Goal: Task Accomplishment & Management: Manage account settings

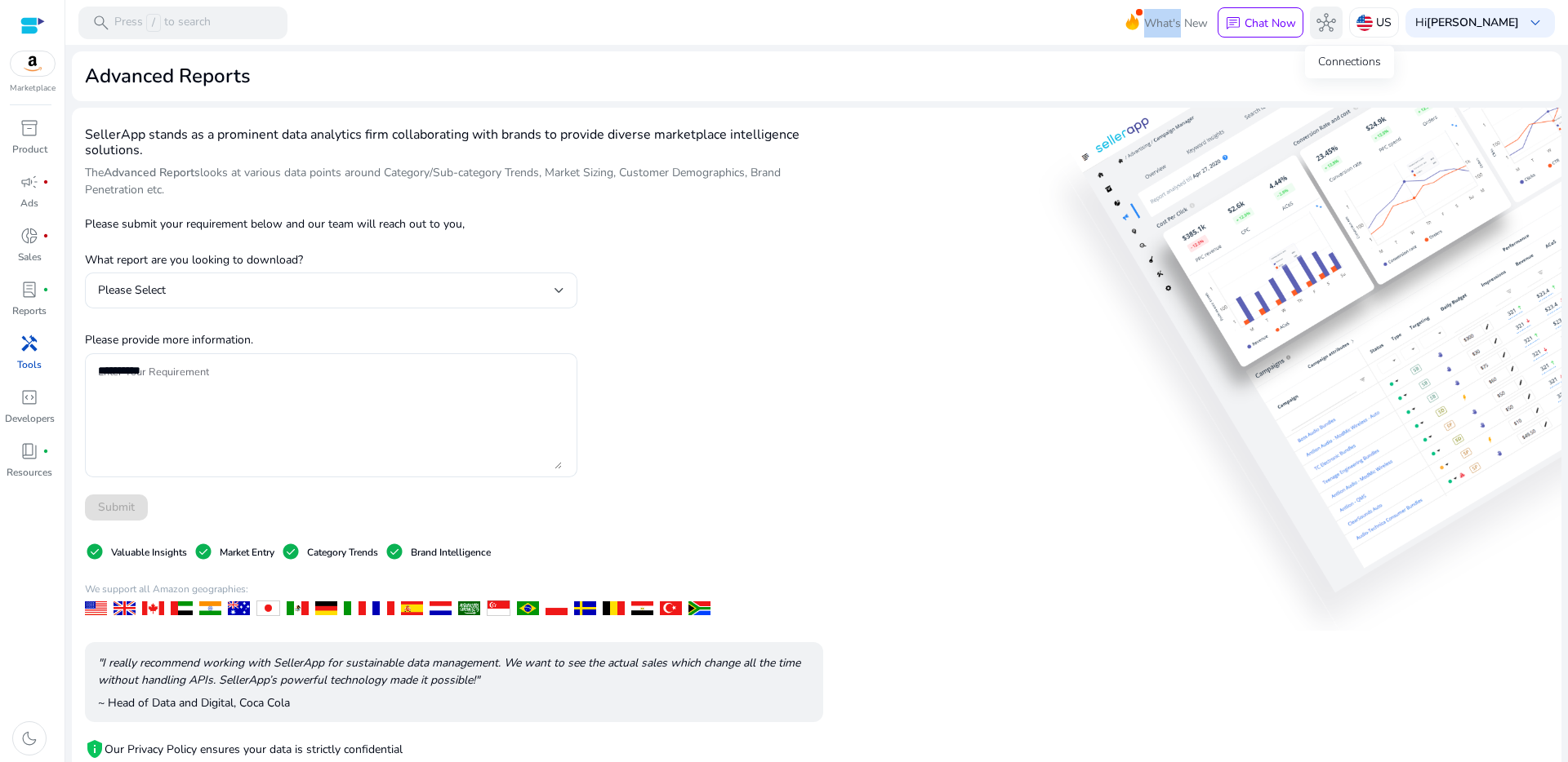
click at [1336, 23] on span "hub" at bounding box center [1326, 23] width 20 height 20
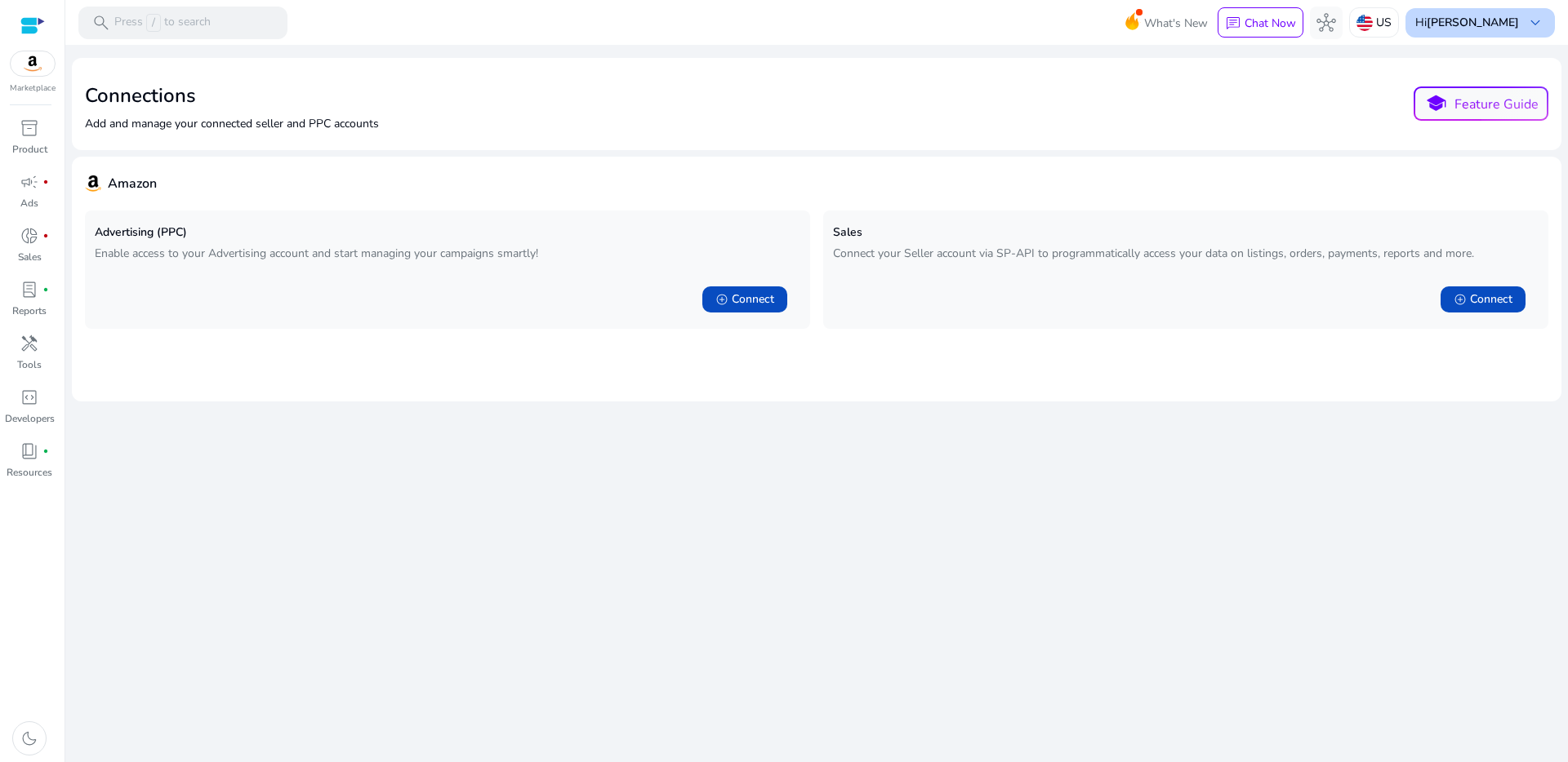
click at [1503, 32] on div "Hi [PERSON_NAME] keyboard_arrow_down" at bounding box center [1480, 23] width 150 height 30
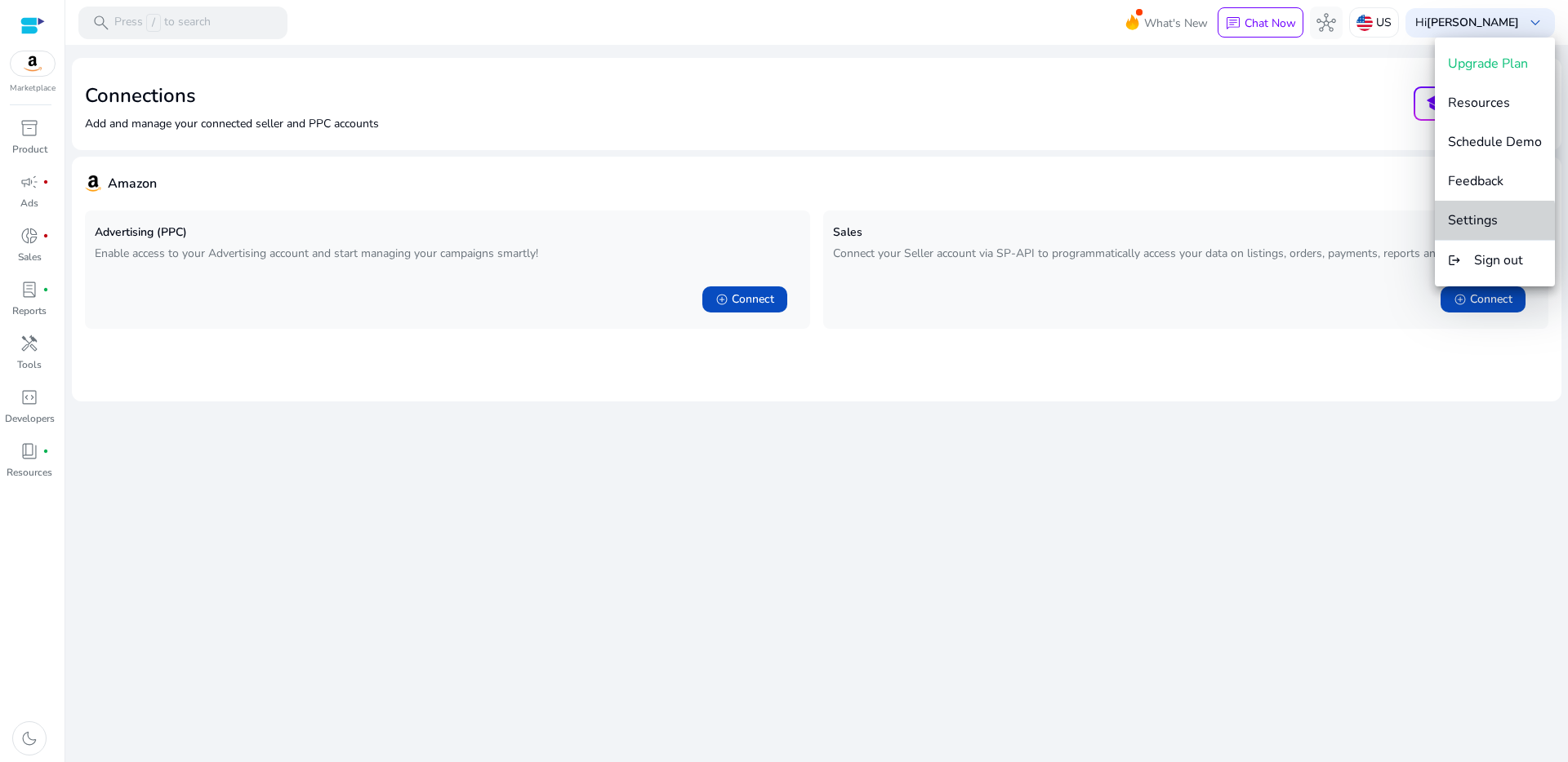
click at [1479, 225] on span "Settings" at bounding box center [1472, 220] width 50 height 18
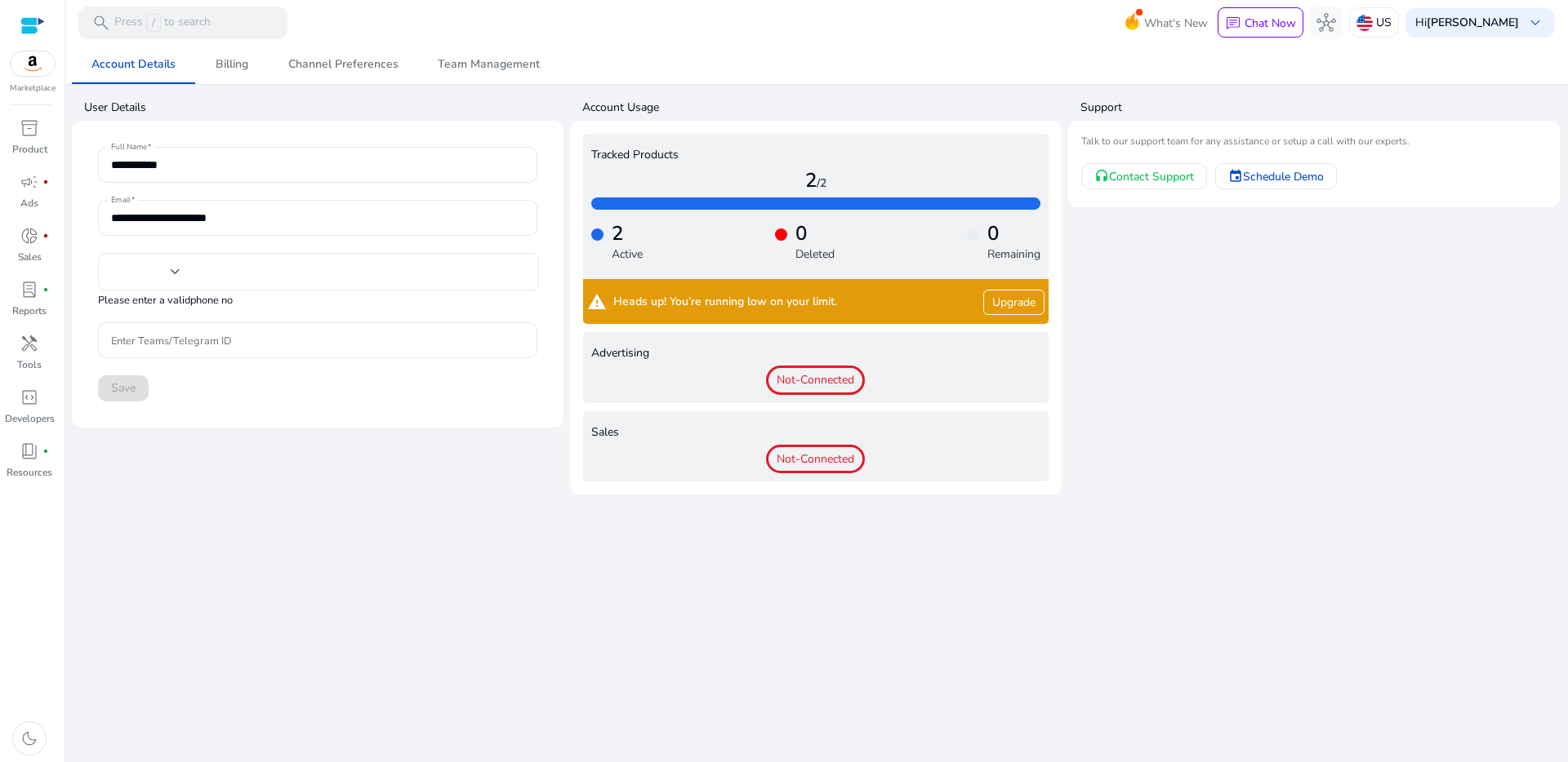
type input "***"
click at [1492, 34] on div "Hi [PERSON_NAME] keyboard_arrow_down" at bounding box center [1480, 23] width 150 height 30
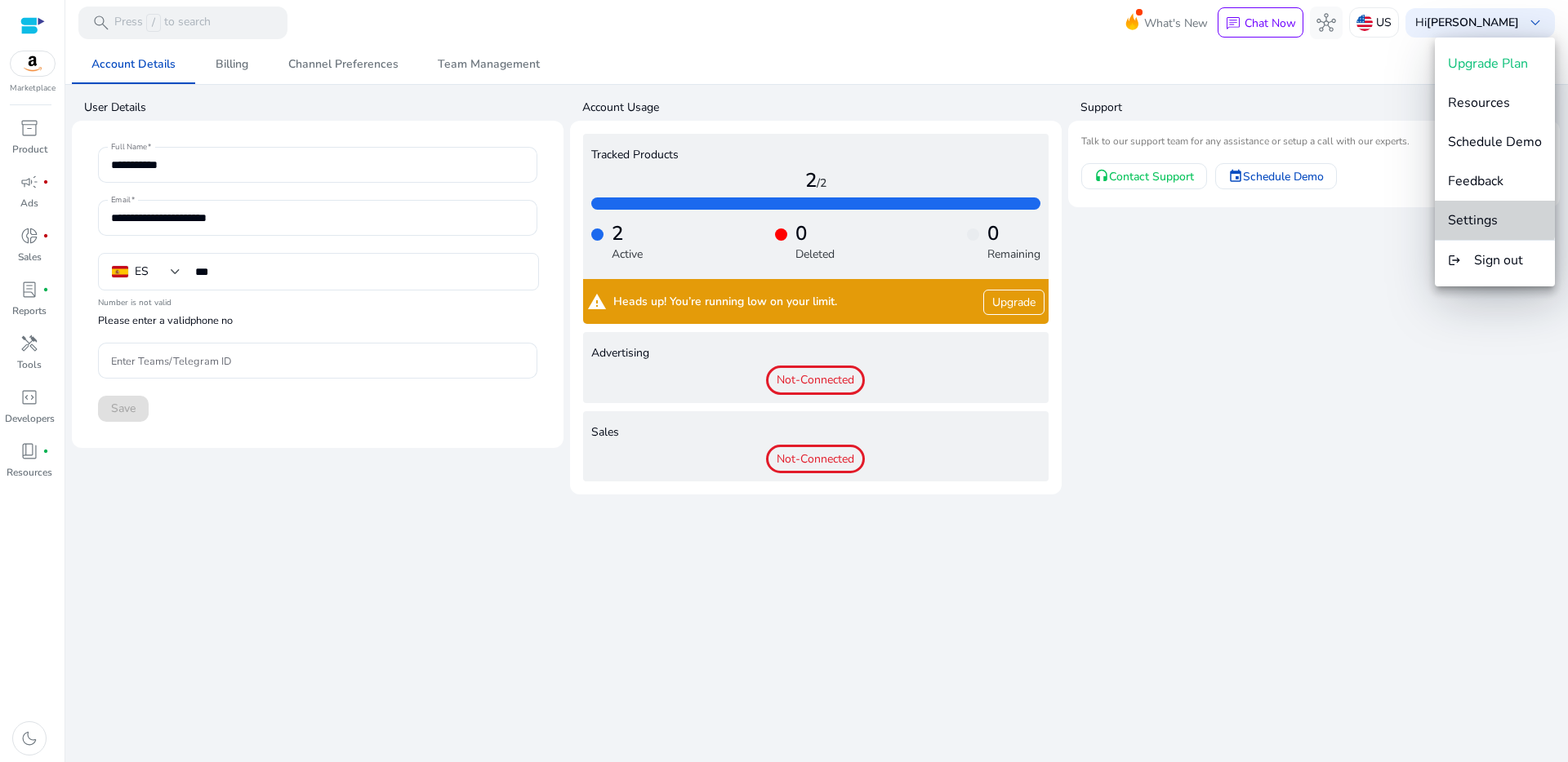
click at [1474, 209] on button "Settings" at bounding box center [1494, 220] width 120 height 39
